Goal: Task Accomplishment & Management: Use online tool/utility

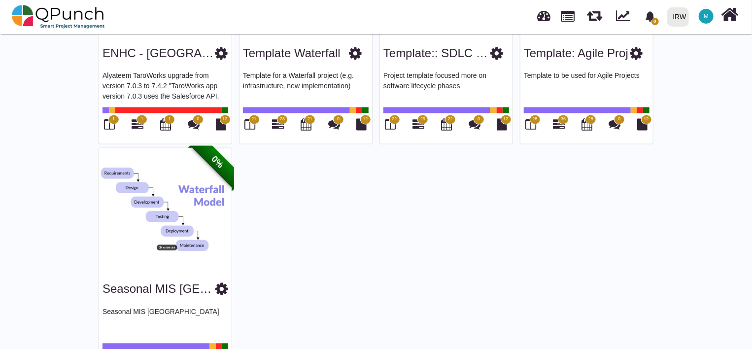
scroll to position [942, 0]
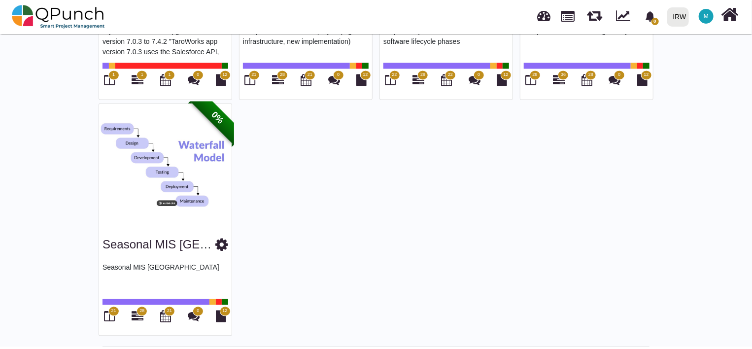
click at [182, 173] on img at bounding box center [165, 164] width 133 height 123
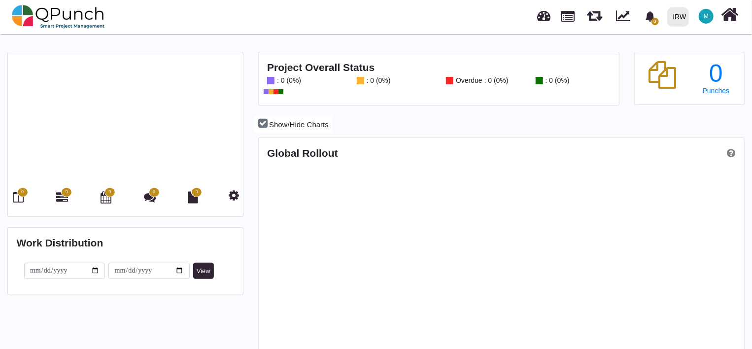
scroll to position [213, 483]
click at [20, 199] on icon at bounding box center [18, 197] width 11 height 12
click at [18, 195] on span "0" at bounding box center [22, 192] width 11 height 10
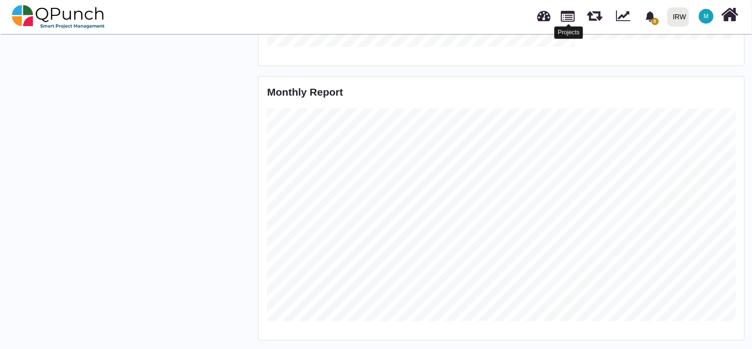
scroll to position [0, 0]
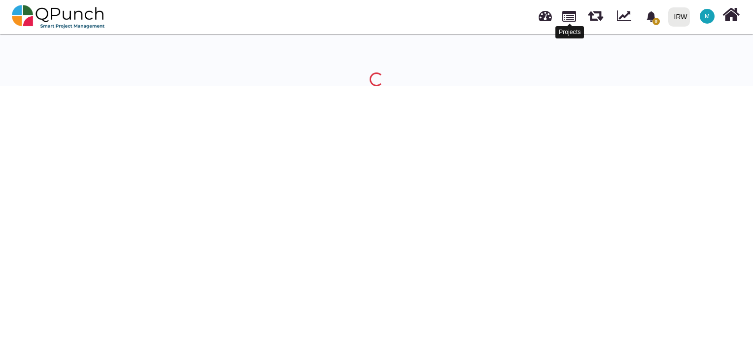
click at [569, 24] on div at bounding box center [569, 24] width 5 height 3
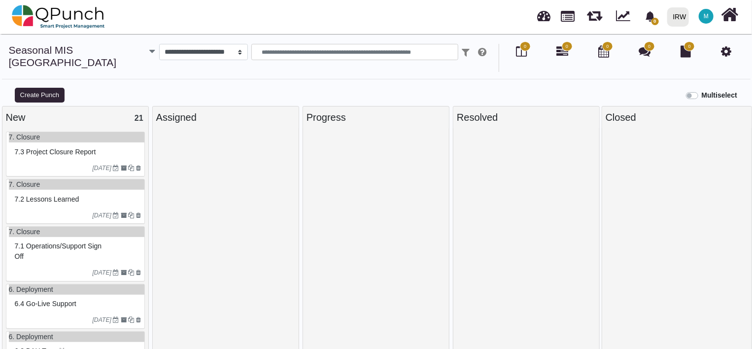
select select
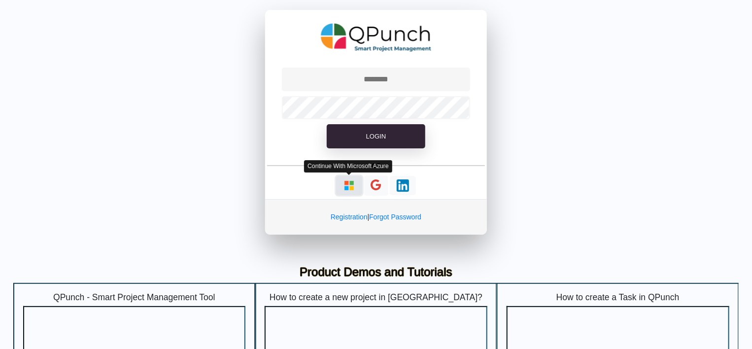
click at [347, 190] on img "button" at bounding box center [349, 185] width 12 height 12
type input "**********"
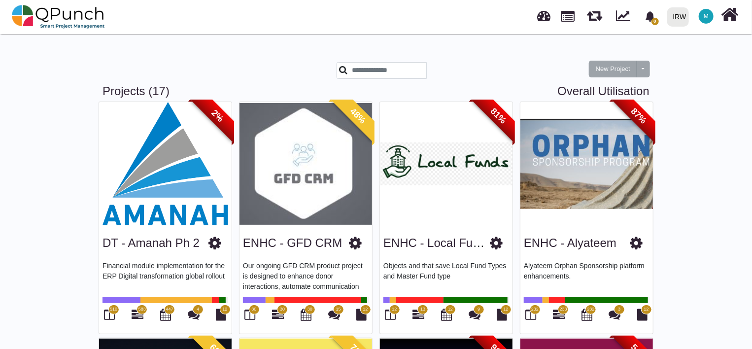
click at [315, 181] on img at bounding box center [305, 163] width 133 height 123
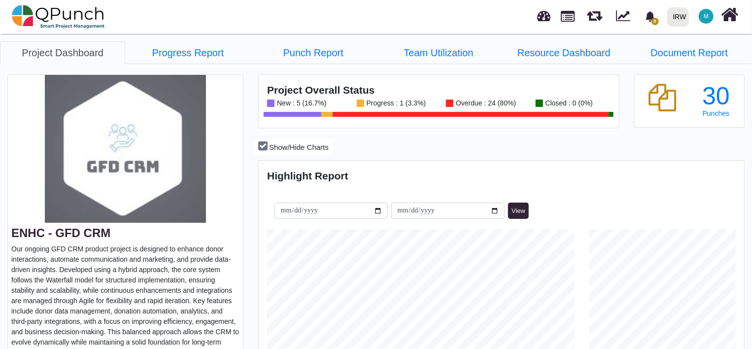
scroll to position [154, 161]
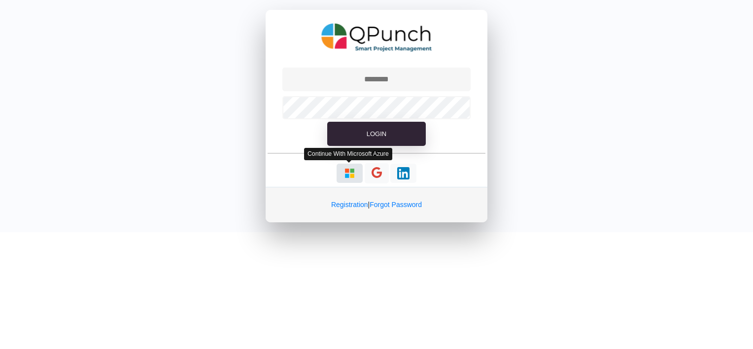
click at [349, 179] on button "button" at bounding box center [349, 173] width 26 height 19
type input "**********"
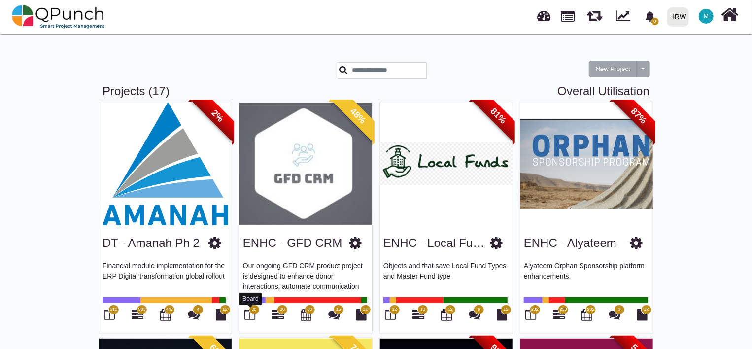
click at [246, 313] on icon at bounding box center [250, 314] width 11 height 12
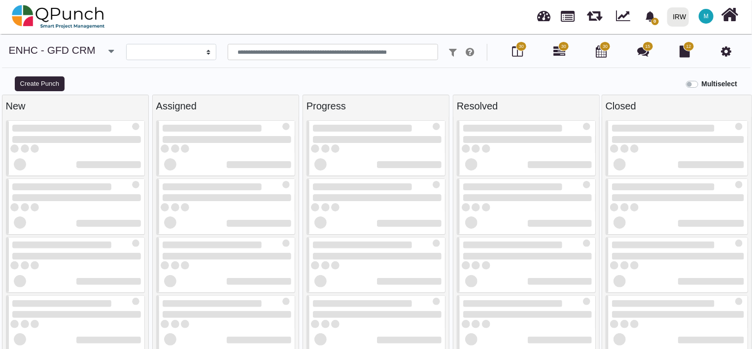
select select
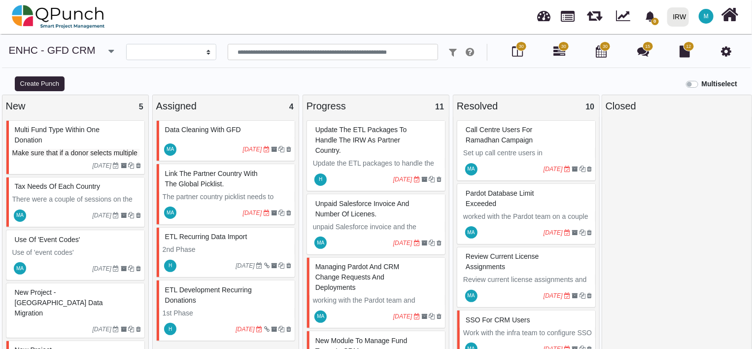
click at [359, 217] on span "unpaid salesforce invoice and number of licenes." at bounding box center [362, 208] width 94 height 18
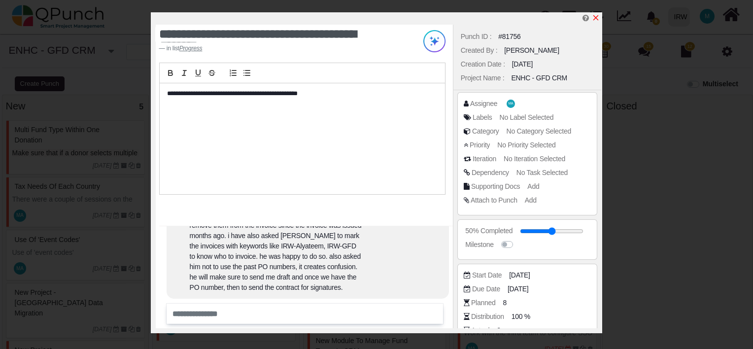
click at [595, 17] on icon "x" at bounding box center [596, 18] width 8 height 8
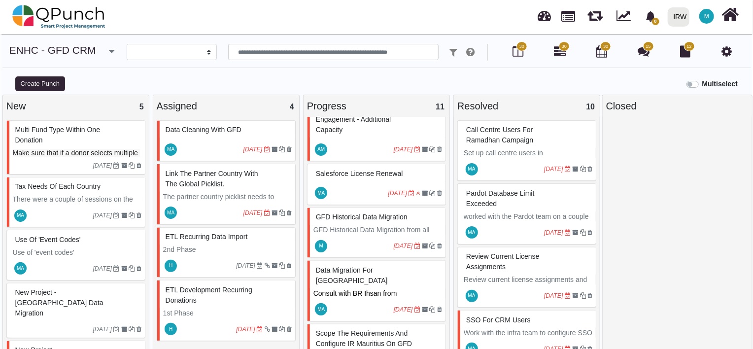
scroll to position [423, 0]
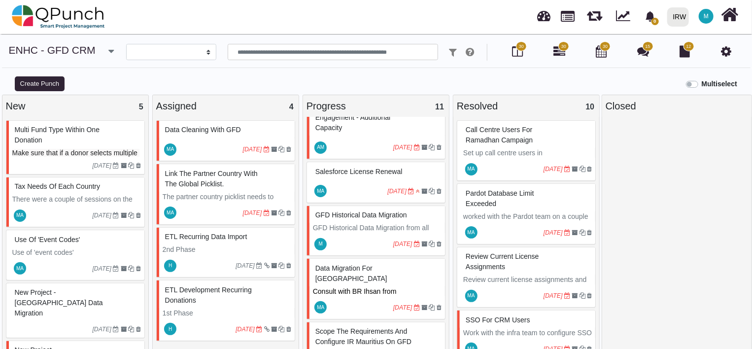
click at [359, 211] on span "GFD Historical Data Migration" at bounding box center [361, 215] width 92 height 8
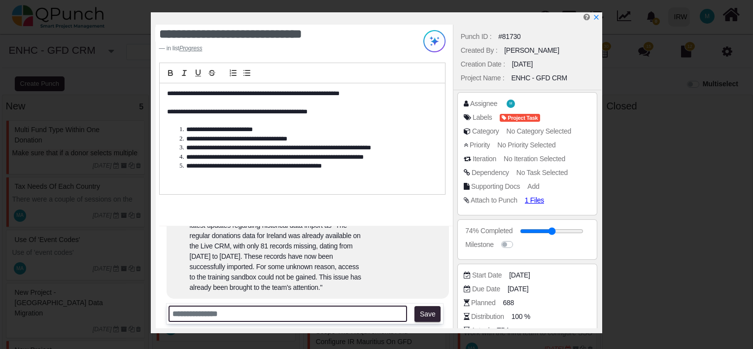
click at [270, 311] on input "text" at bounding box center [287, 313] width 238 height 16
drag, startPoint x: 270, startPoint y: 311, endPoint x: 289, endPoint y: 371, distance: 63.1
click at [289, 348] on html "**********" at bounding box center [376, 179] width 753 height 359
click at [391, 317] on input "**********" at bounding box center [287, 313] width 238 height 16
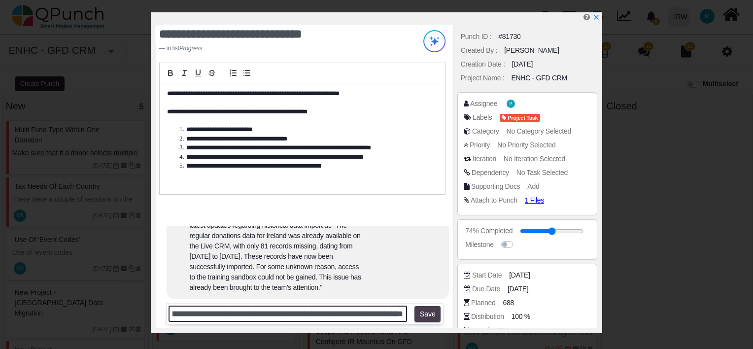
type input "**********"
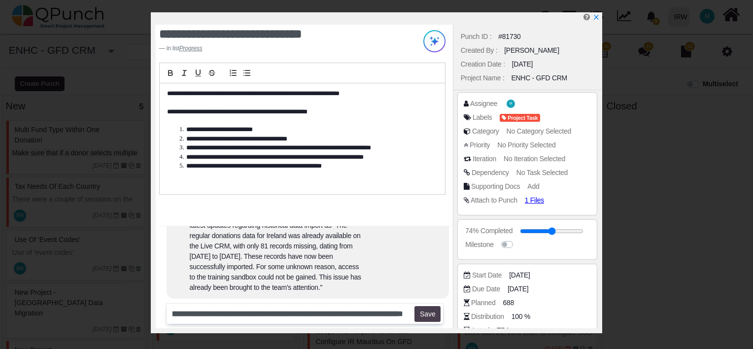
scroll to position [0, 0]
click at [432, 317] on button "Save" at bounding box center [427, 314] width 26 height 16
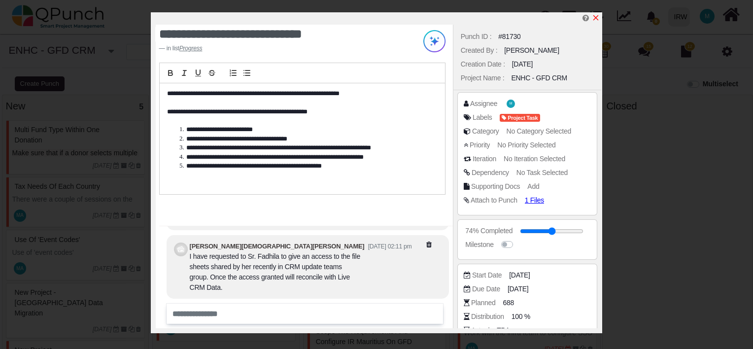
click at [596, 18] on icon "x" at bounding box center [595, 17] width 5 height 5
